Goal: Book appointment/travel/reservation

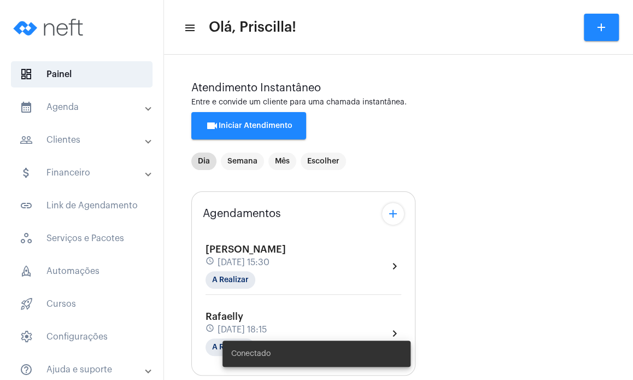
click at [90, 102] on mat-panel-title "calendar_month_outlined Agenda" at bounding box center [83, 107] width 126 height 13
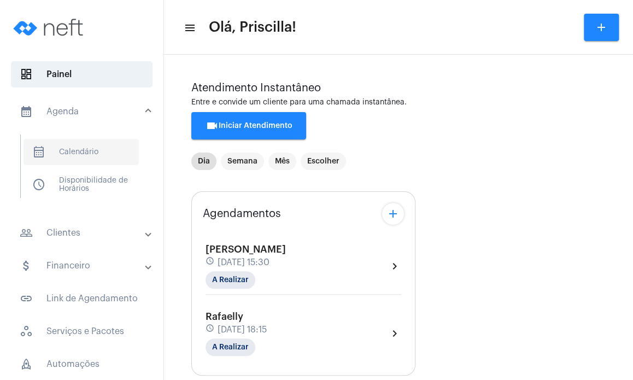
click at [93, 150] on span "calendar_month_outlined Calendário" at bounding box center [81, 152] width 115 height 26
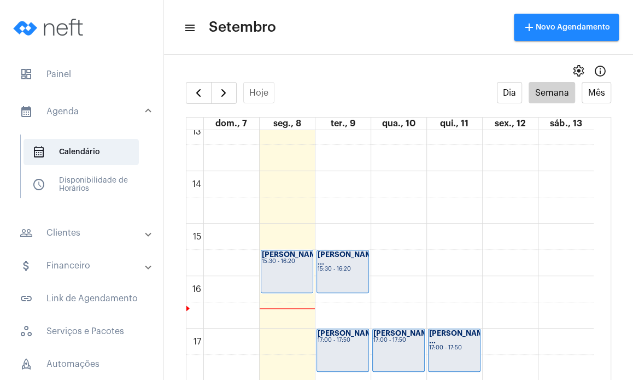
scroll to position [746, 0]
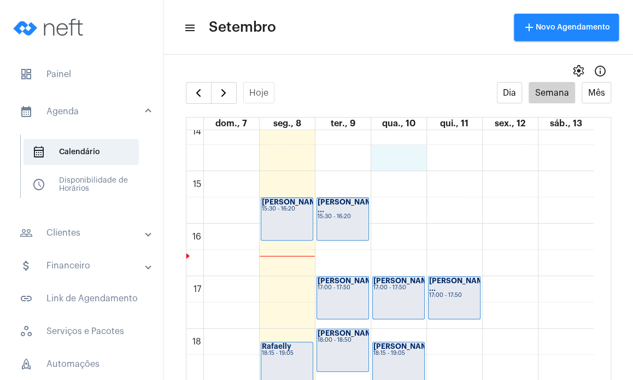
click at [403, 160] on div "00 01 02 03 04 05 06 07 08 09 10 11 12 13 14 15 16 17 18 19 20 21 22 23 Izzi Vi…" at bounding box center [389, 14] width 407 height 1260
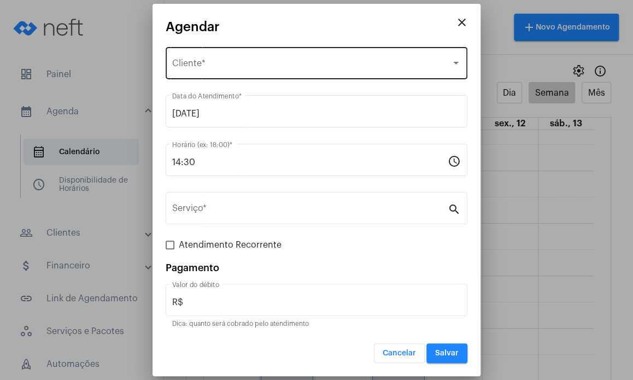
click at [263, 56] on div "Selecione o Cliente Cliente *" at bounding box center [316, 62] width 289 height 34
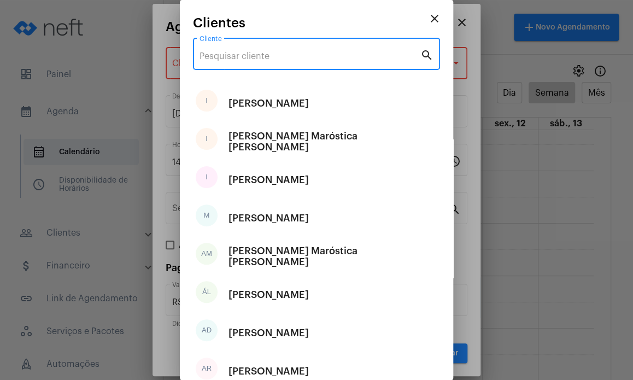
click at [263, 56] on input "Cliente" at bounding box center [310, 56] width 221 height 10
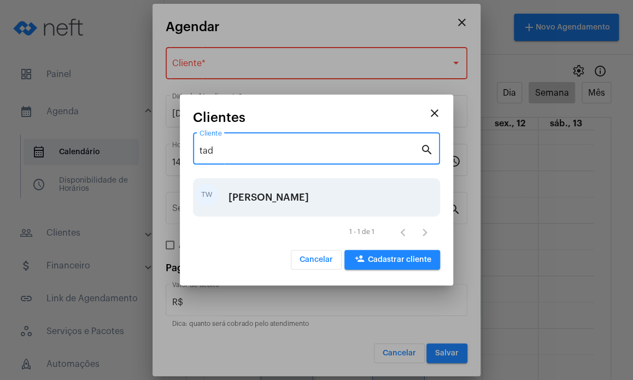
type input "tad"
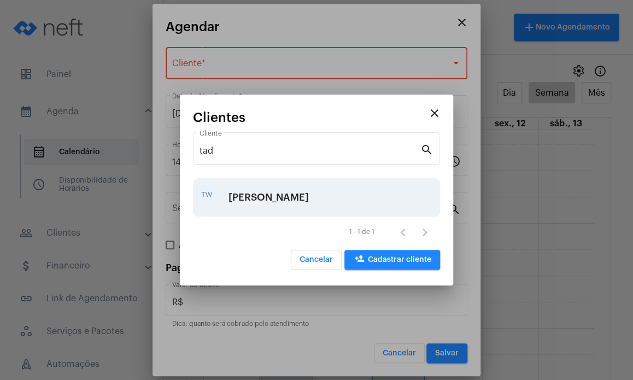
click at [251, 188] on div "[PERSON_NAME]" at bounding box center [269, 197] width 80 height 33
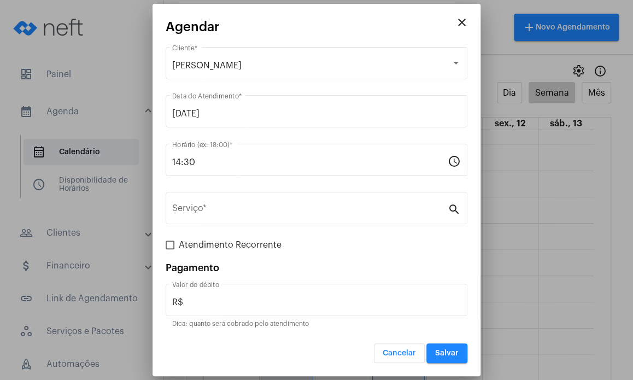
click at [251, 188] on mat-form-field "14:30 Horário (ex: 18:00) * schedule" at bounding box center [317, 166] width 302 height 49
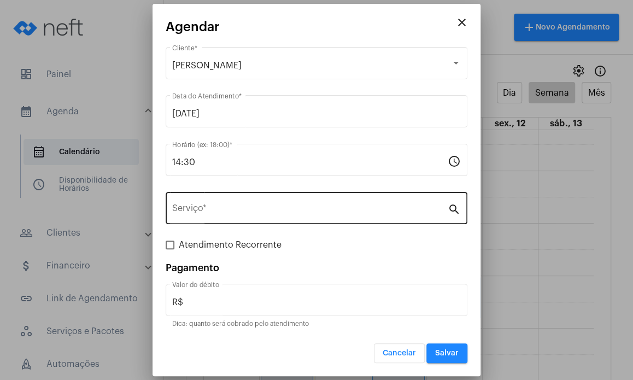
click at [251, 195] on div "Serviço *" at bounding box center [310, 207] width 276 height 34
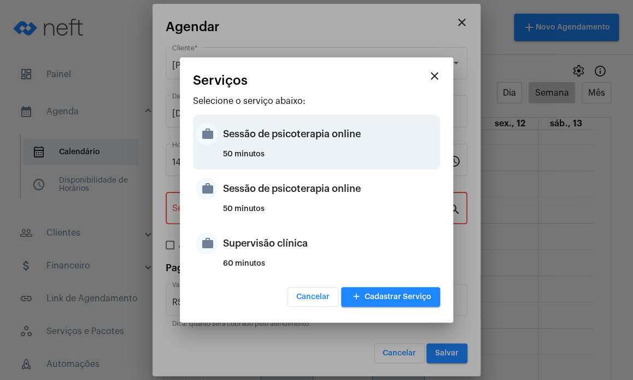
click at [262, 159] on div "50 minutos" at bounding box center [330, 158] width 214 height 16
type input "Sessão de psicoterapia online"
type input "R$ 230"
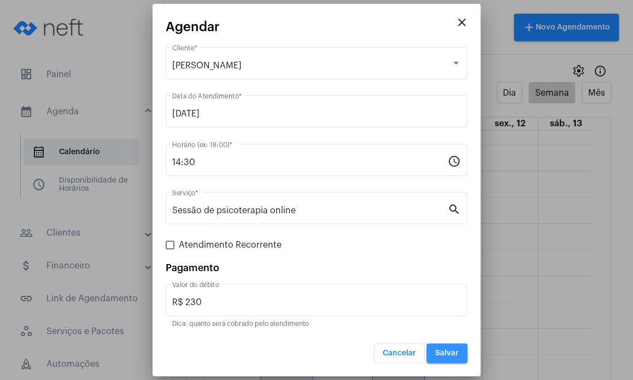
click at [434, 346] on button "Salvar" at bounding box center [446, 353] width 41 height 20
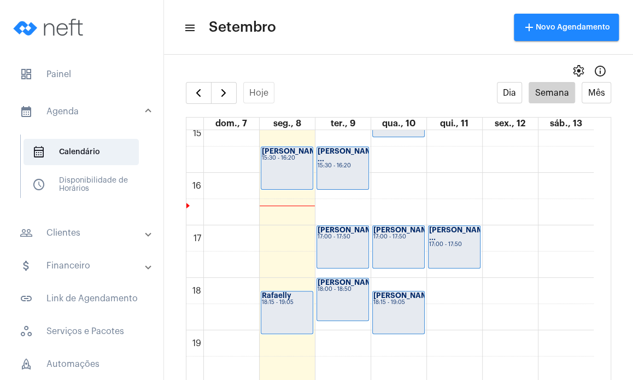
scroll to position [799, 0]
